Goal: Information Seeking & Learning: Check status

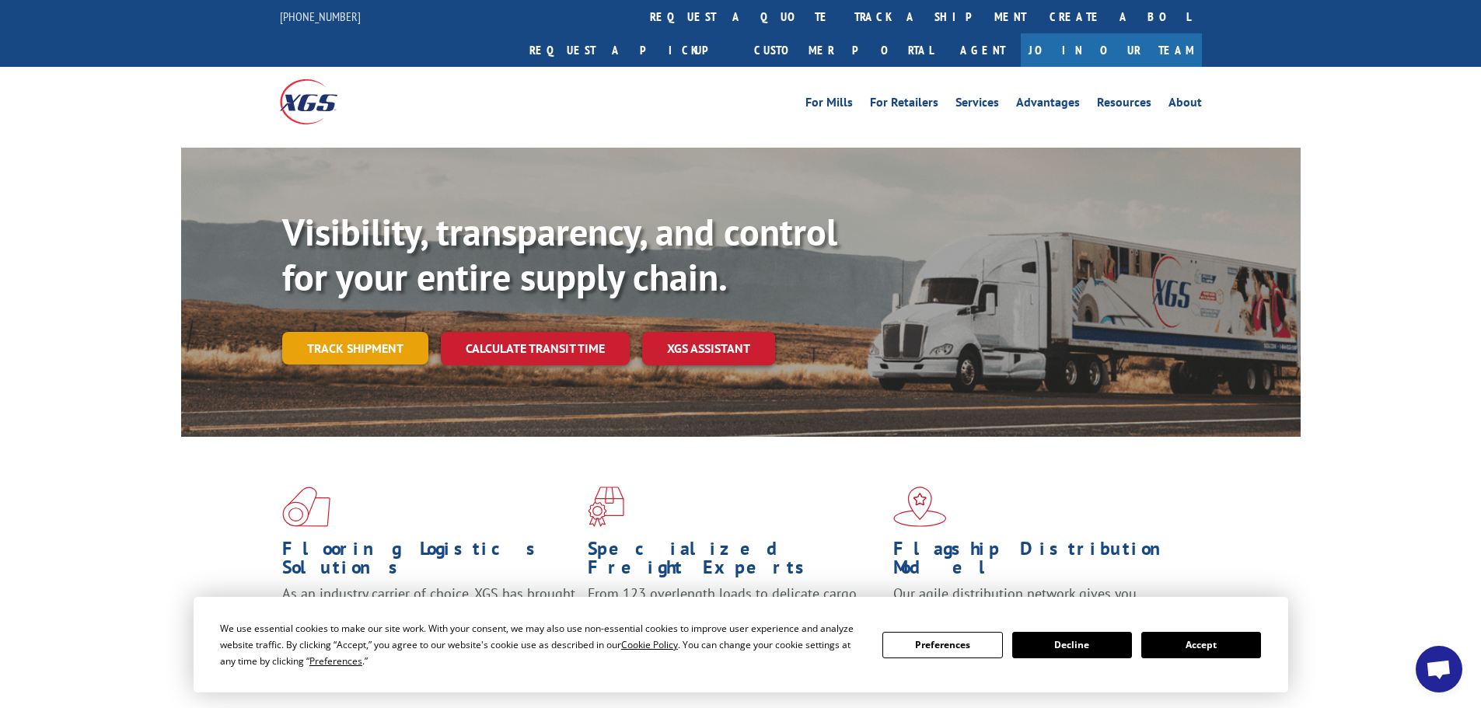
click at [370, 332] on link "Track shipment" at bounding box center [355, 348] width 146 height 33
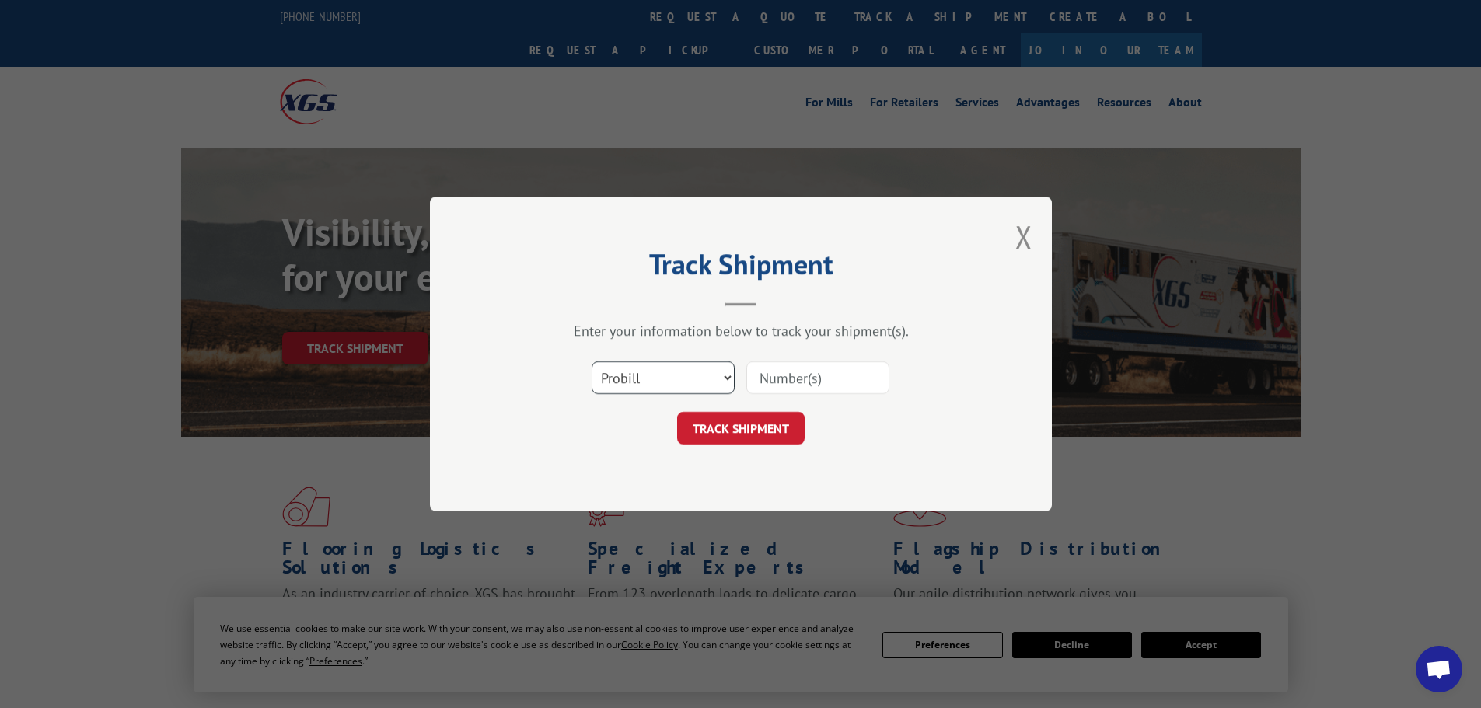
click at [645, 376] on select "Select category... Probill BOL PO" at bounding box center [663, 378] width 143 height 33
select select "bol"
click at [592, 362] on select "Select category... Probill BOL PO" at bounding box center [663, 378] width 143 height 33
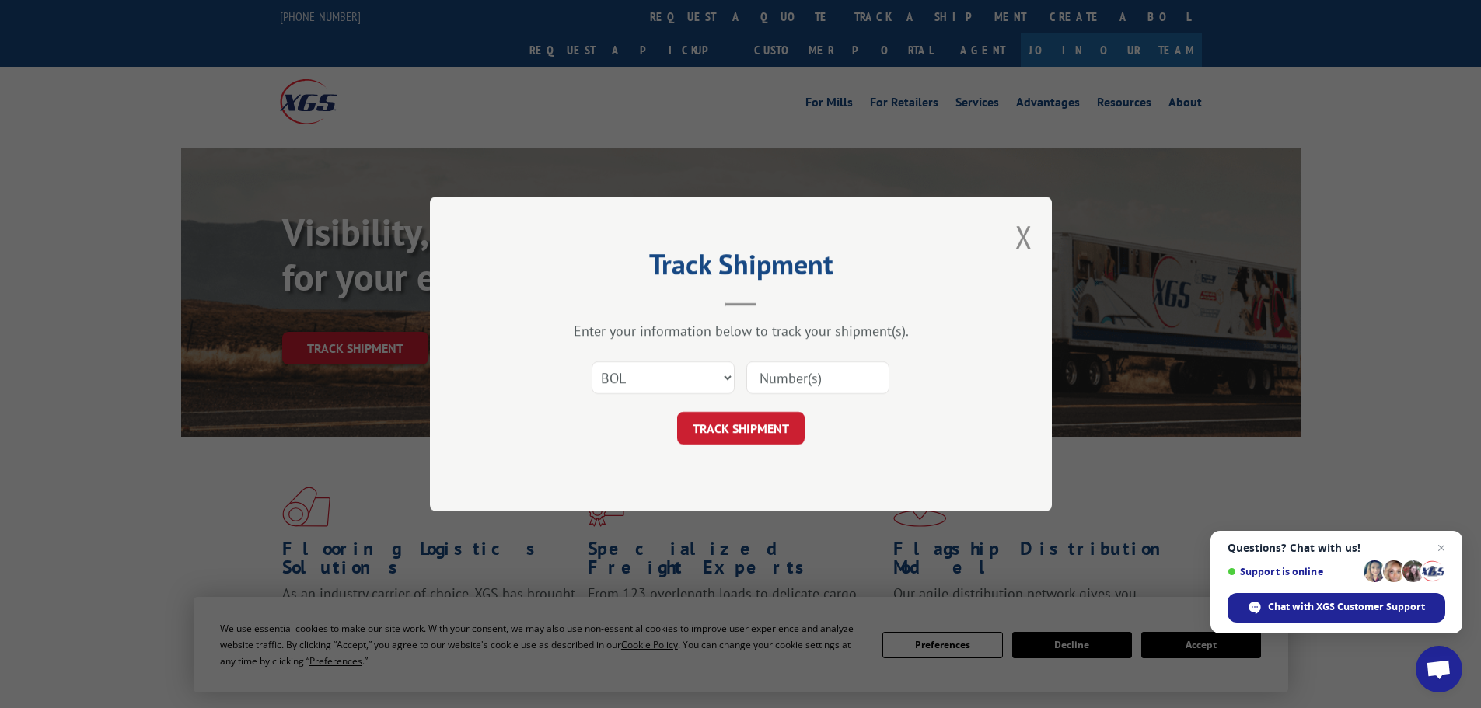
click at [820, 376] on input at bounding box center [818, 378] width 143 height 33
paste input "6013781"
type input "6013781"
click at [759, 420] on button "TRACK SHIPMENT" at bounding box center [741, 428] width 128 height 33
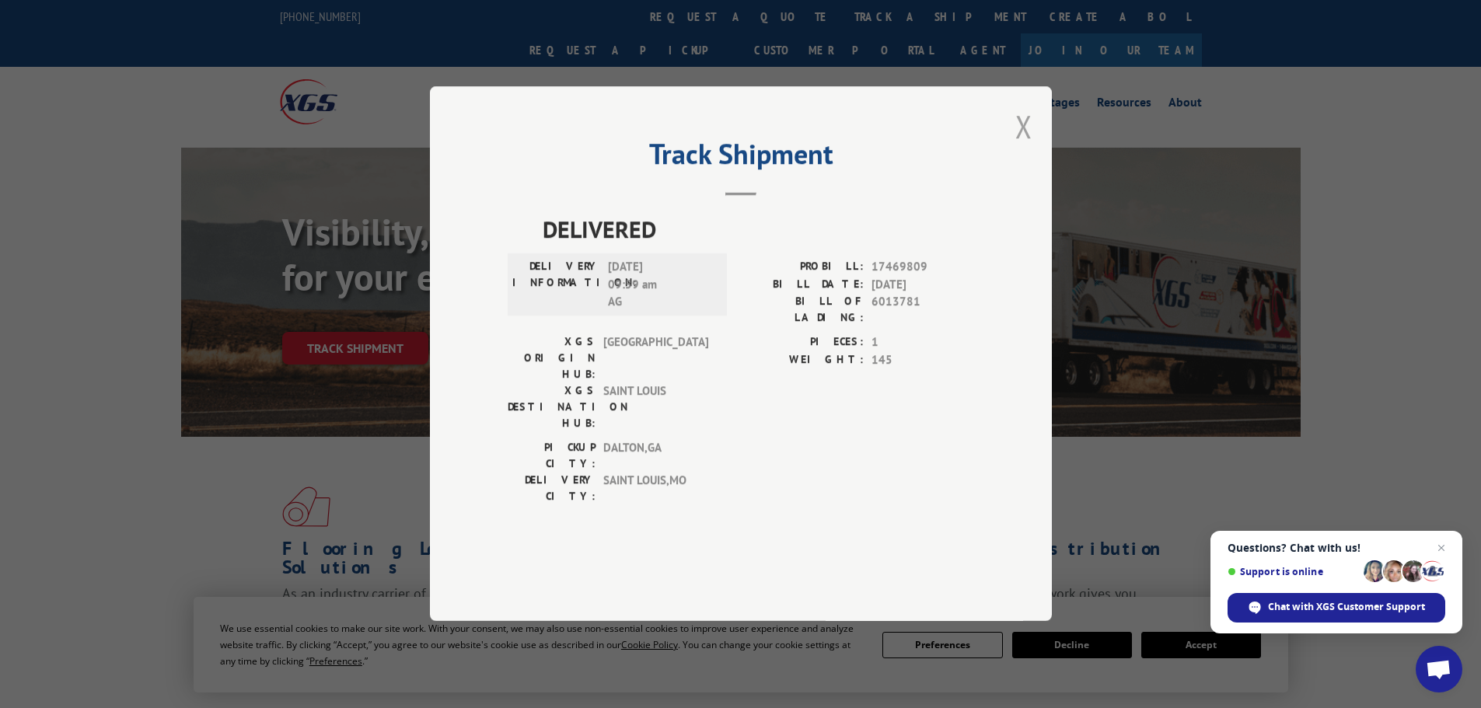
click at [1021, 147] on button "Close modal" at bounding box center [1024, 126] width 17 height 41
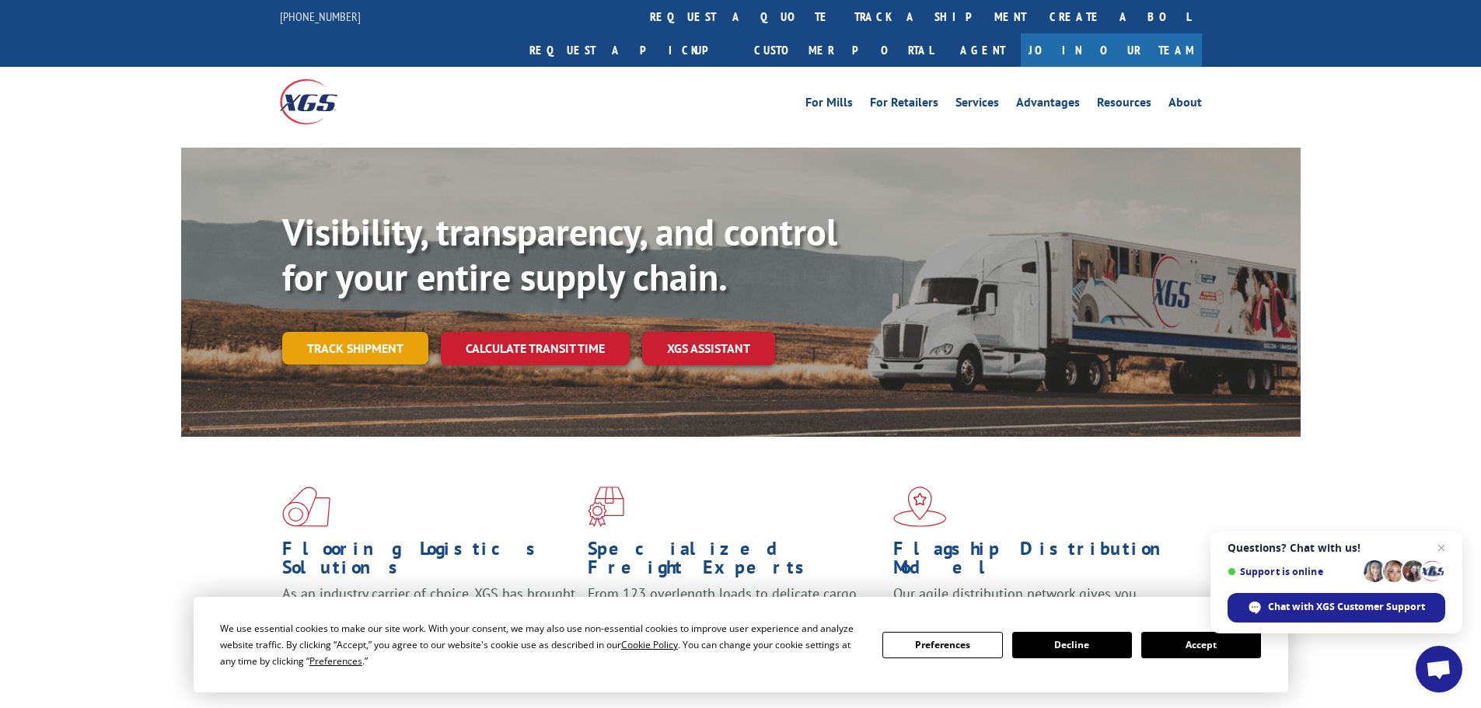
click at [373, 332] on link "Track shipment" at bounding box center [355, 348] width 146 height 33
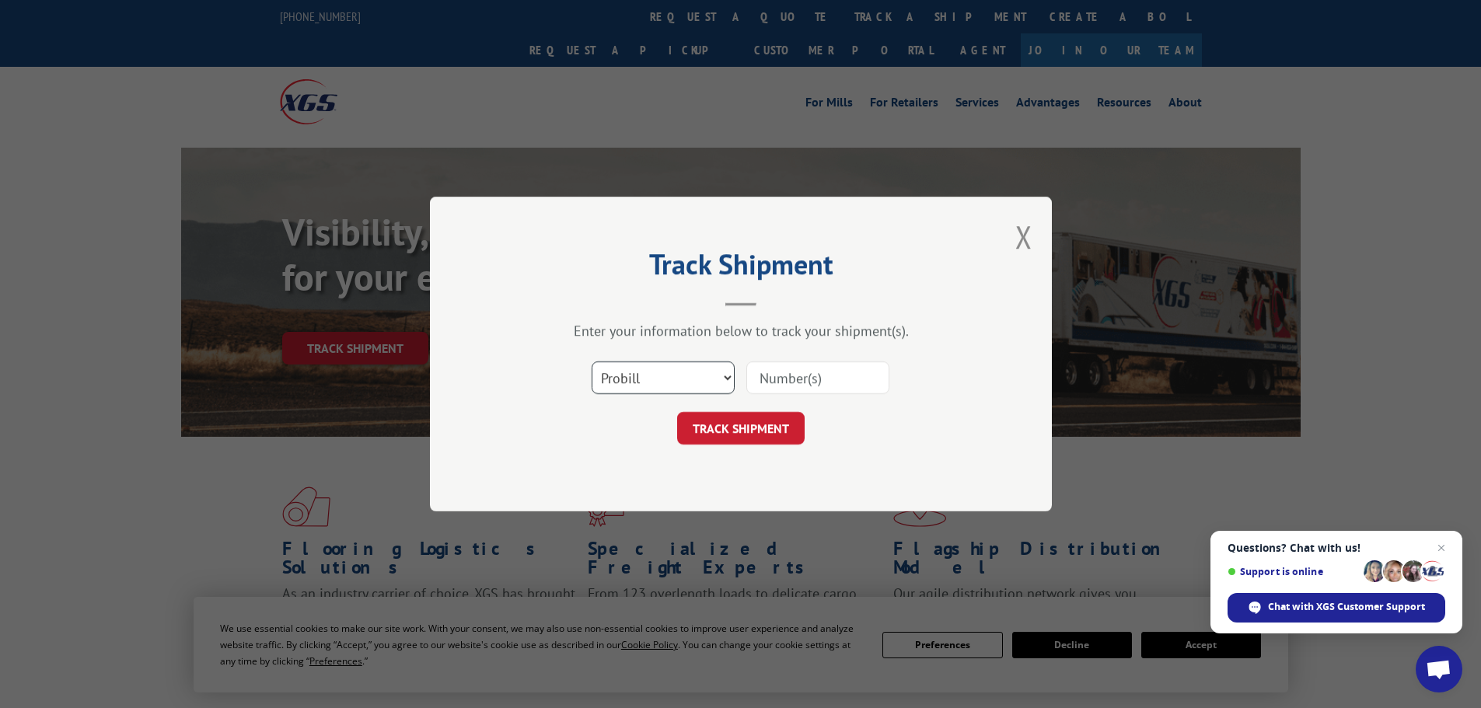
click at [666, 376] on select "Select category... Probill BOL PO" at bounding box center [663, 378] width 143 height 33
select select "bol"
click at [592, 362] on select "Select category... Probill BOL PO" at bounding box center [663, 378] width 143 height 33
drag, startPoint x: 843, startPoint y: 372, endPoint x: 827, endPoint y: 382, distance: 19.2
click at [841, 372] on input at bounding box center [818, 378] width 143 height 33
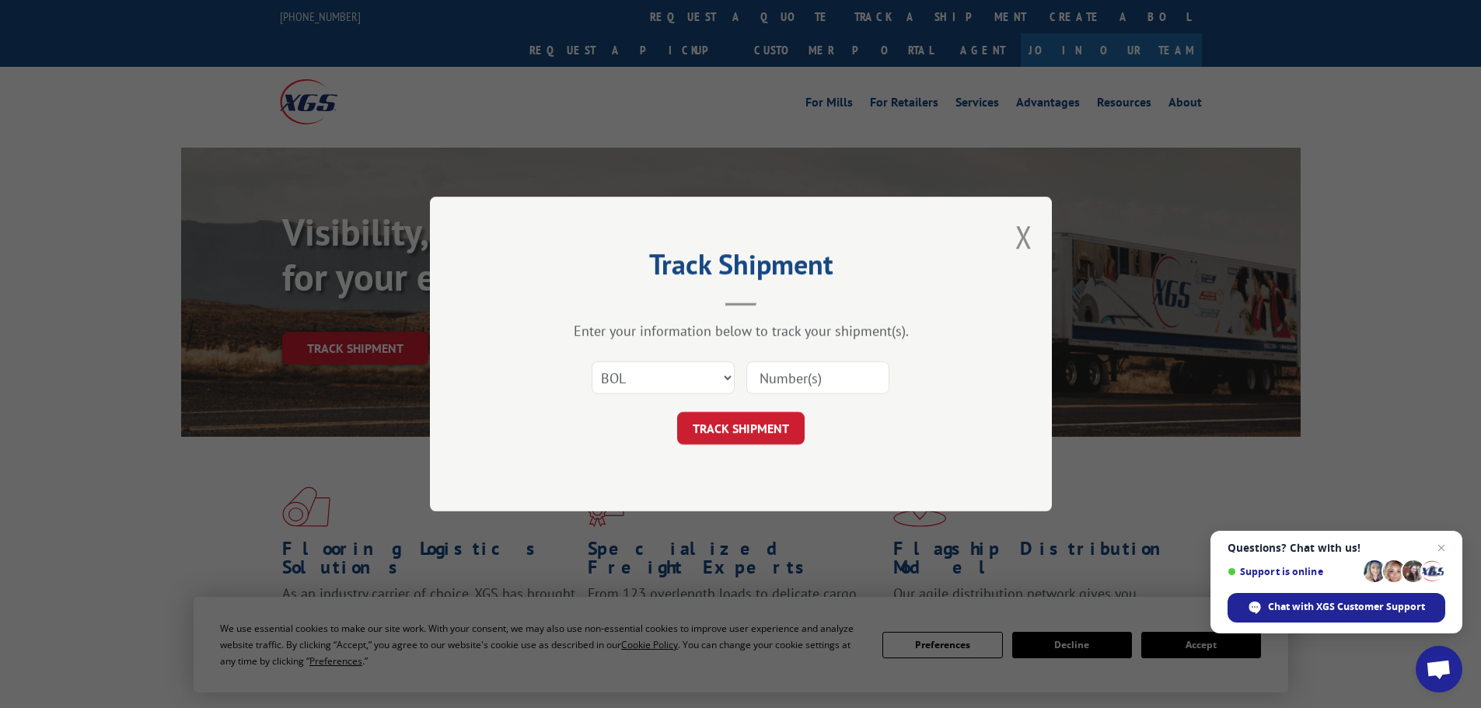
paste input "5176351"
type input "5176351"
click at [757, 410] on form "Select category... Probill BOL PO 5176351 TRACK SHIPMENT" at bounding box center [741, 398] width 467 height 93
click at [746, 421] on button "TRACK SHIPMENT" at bounding box center [741, 428] width 128 height 33
